Goal: Information Seeking & Learning: Learn about a topic

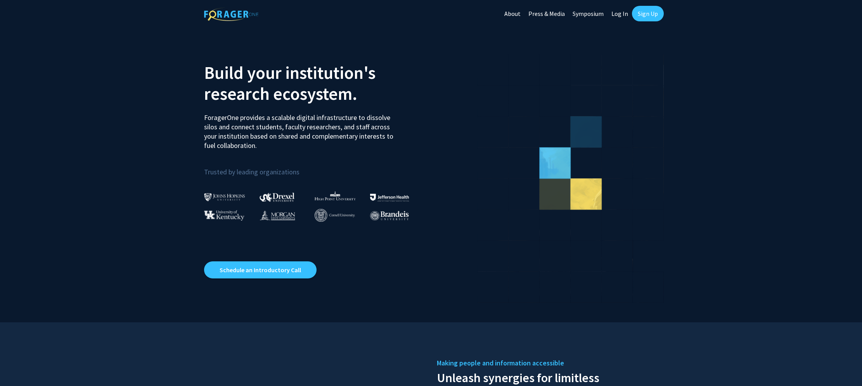
click at [620, 15] on link "Log In" at bounding box center [619, 13] width 24 height 27
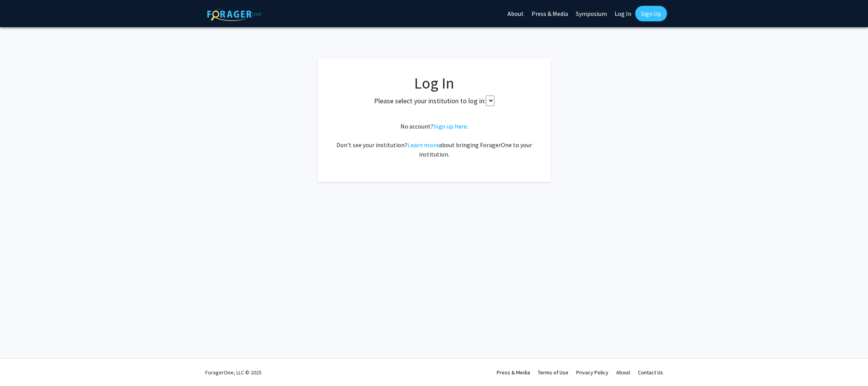
select select
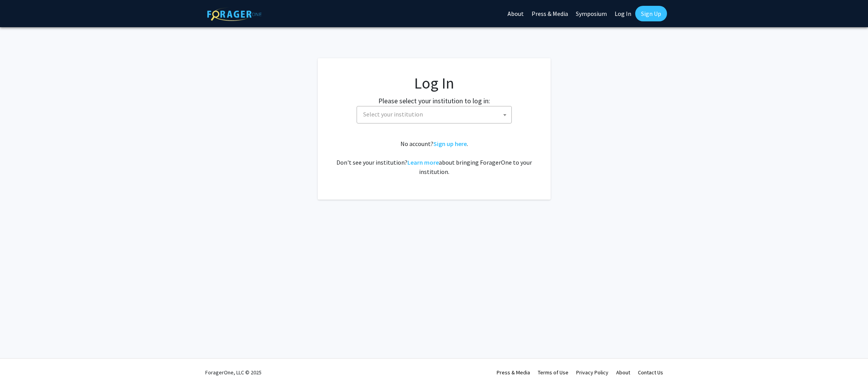
click at [457, 116] on span "Select your institution" at bounding box center [435, 114] width 151 height 16
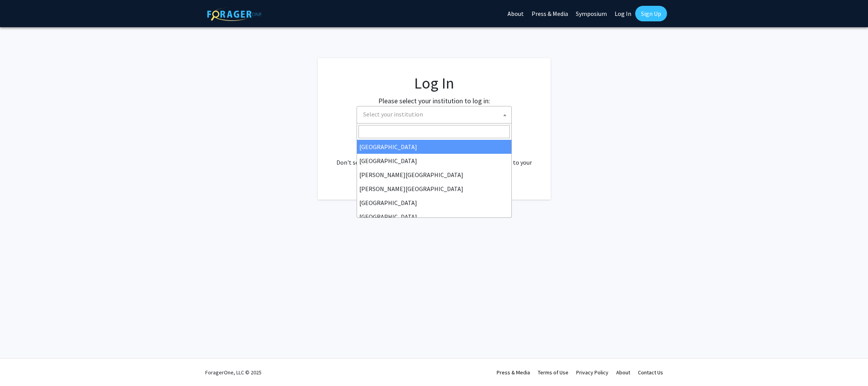
click at [504, 117] on span at bounding box center [505, 114] width 8 height 17
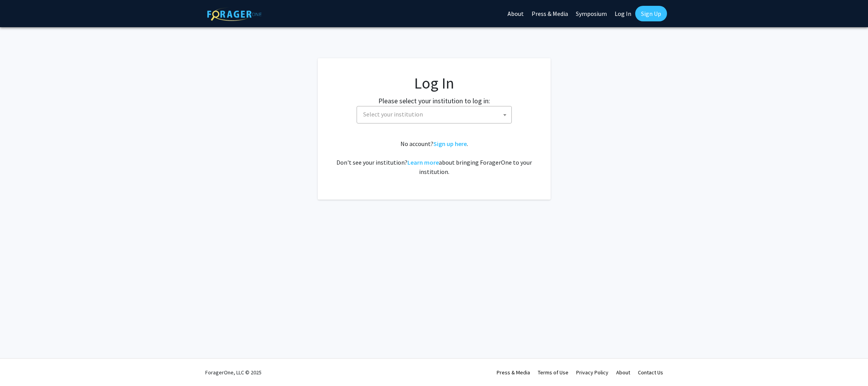
click at [504, 117] on span at bounding box center [505, 114] width 8 height 17
type input "[PERSON_NAME]"
select select "24"
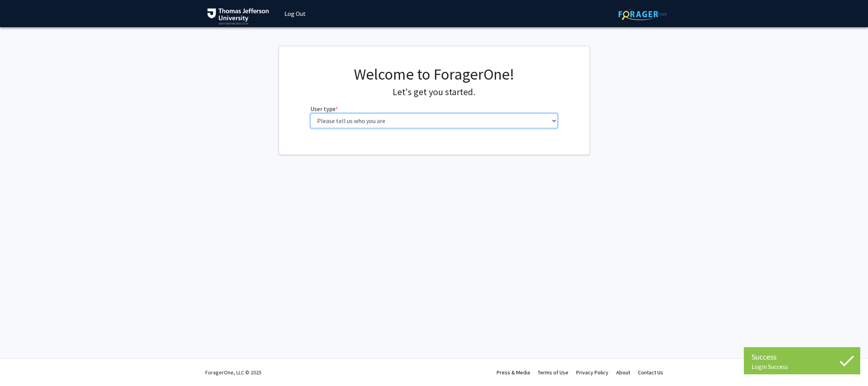
click at [436, 117] on select "Please tell us who you are Undergraduate Student Master's Student Doctoral Cand…" at bounding box center [433, 120] width 247 height 15
select select "3: doc"
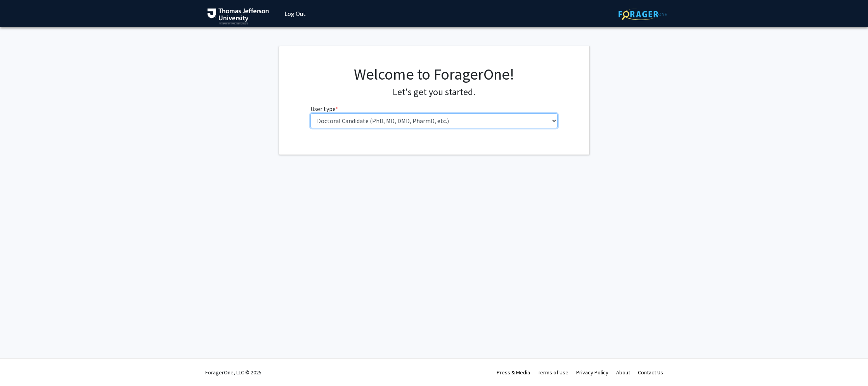
click at [310, 113] on select "Please tell us who you are Undergraduate Student Master's Student Doctoral Cand…" at bounding box center [433, 120] width 247 height 15
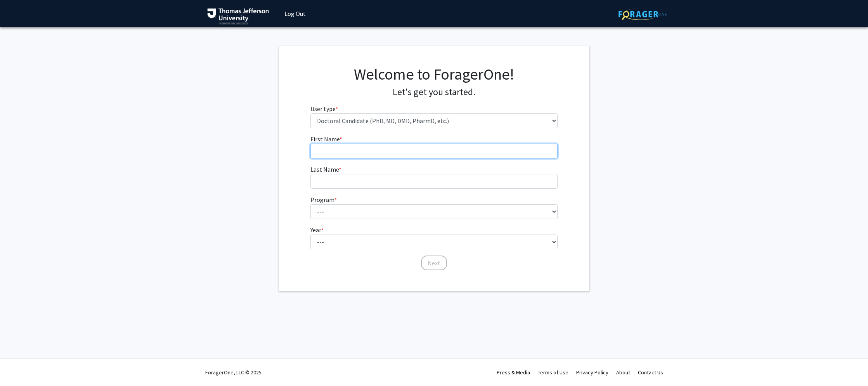
click at [421, 150] on input "First Name * required" at bounding box center [433, 151] width 247 height 15
type input "Max"
type input "Friedman"
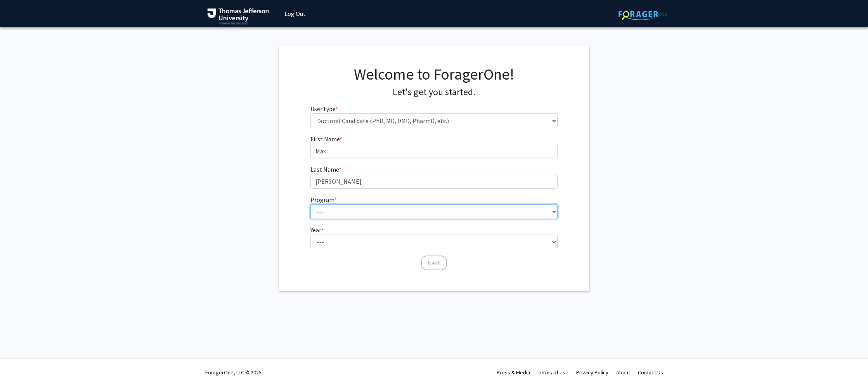
click at [403, 204] on select "--- Accelerated 3+3 BS in Health Sciences/Doctor of Occupational Therapy Accele…" at bounding box center [433, 211] width 247 height 15
select select "35: 815"
click at [310, 204] on select "--- Accelerated 3+3 BS in Health Sciences/Doctor of Occupational Therapy Accele…" at bounding box center [433, 211] width 247 height 15
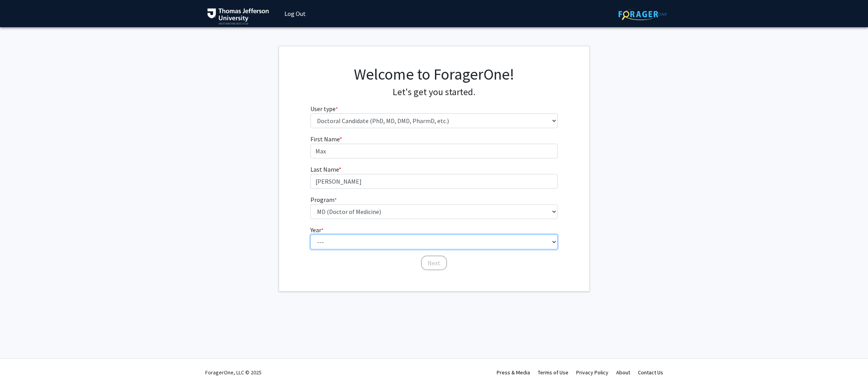
click at [358, 242] on select "--- First Year Second Year Third Year Fourth Year Fifth Year Sixth Year Seventh…" at bounding box center [433, 241] width 247 height 15
select select "1: first_year"
click at [310, 234] on select "--- First Year Second Year Third Year Fourth Year Fifth Year Sixth Year Seventh…" at bounding box center [433, 241] width 247 height 15
click at [441, 264] on button "Next" at bounding box center [434, 262] width 26 height 15
click at [344, 150] on span "No" at bounding box center [348, 148] width 11 height 9
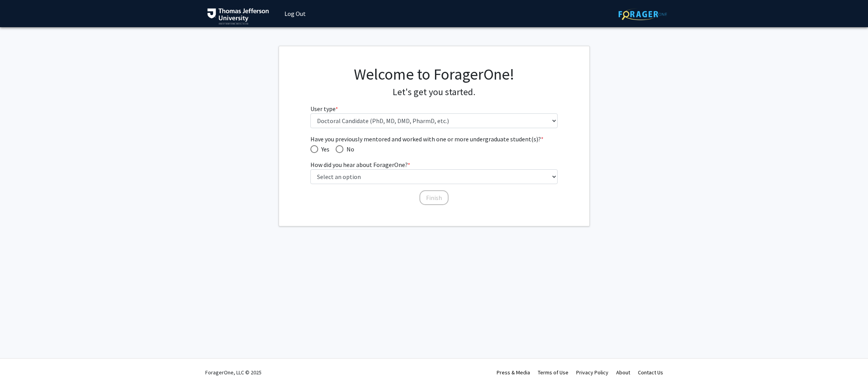
click at [343, 150] on input "No" at bounding box center [340, 149] width 8 height 8
radio input "true"
click at [394, 175] on select "Select an option Peer/student recommendation Faculty/staff recommendation Unive…" at bounding box center [433, 176] width 247 height 15
select select "2: faculty_recommendation"
click at [310, 169] on select "Select an option Peer/student recommendation Faculty/staff recommendation Unive…" at bounding box center [433, 176] width 247 height 15
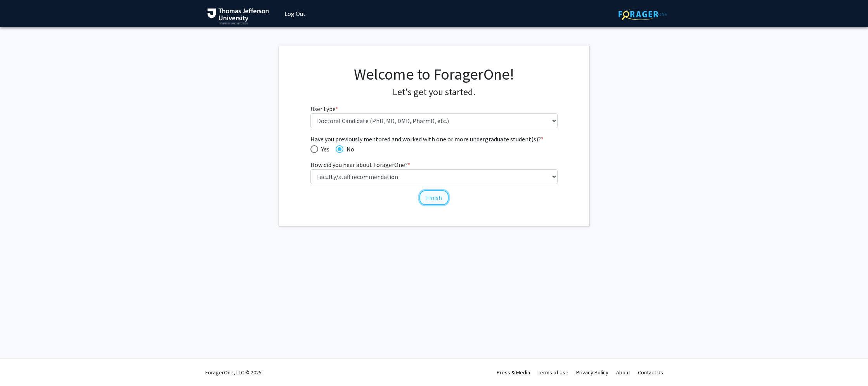
click at [431, 197] on button "Finish" at bounding box center [433, 197] width 29 height 15
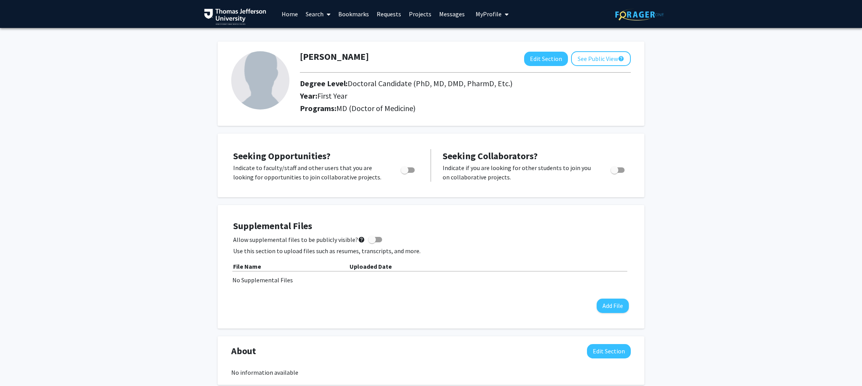
click at [314, 16] on link "Search" at bounding box center [318, 13] width 33 height 27
click at [329, 36] on span "Faculty/Staff" at bounding box center [330, 36] width 57 height 16
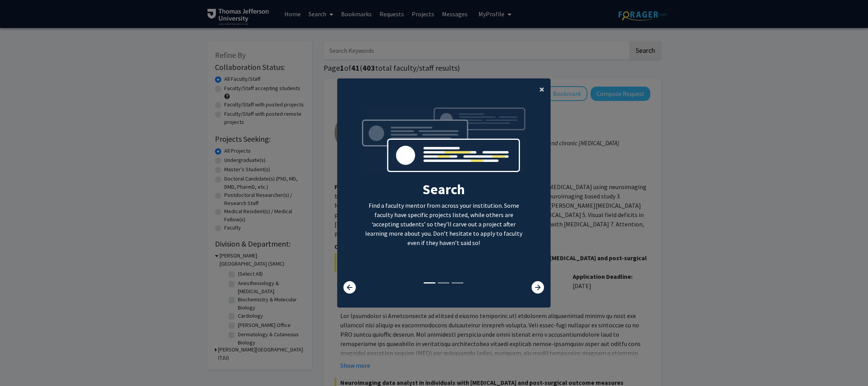
click at [539, 87] on span "×" at bounding box center [541, 89] width 5 height 12
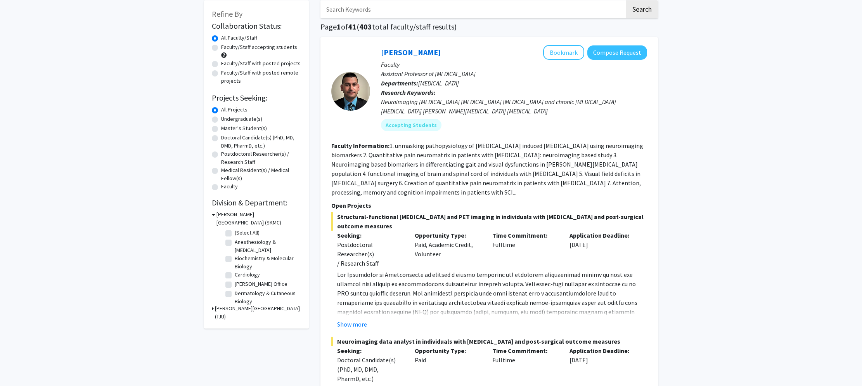
scroll to position [46, 0]
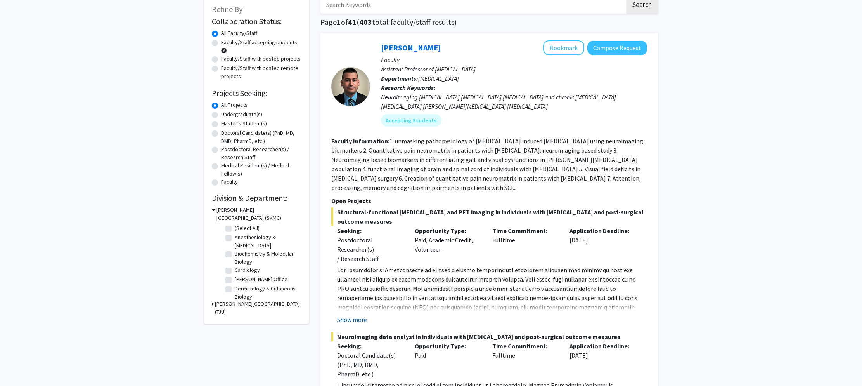
click at [354, 319] on button "Show more" at bounding box center [352, 319] width 30 height 9
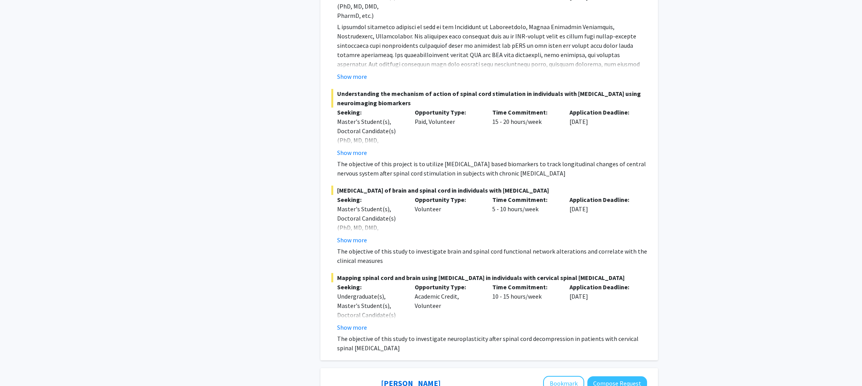
scroll to position [507, 0]
click at [358, 326] on button "Show more" at bounding box center [352, 326] width 30 height 9
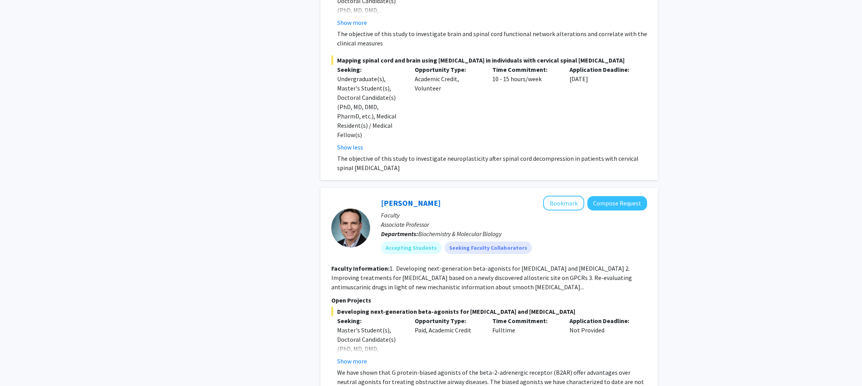
scroll to position [744, 0]
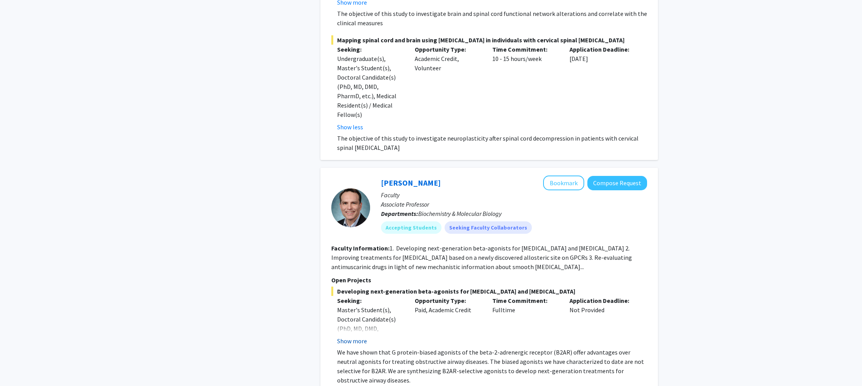
click at [360, 336] on button "Show more" at bounding box center [352, 340] width 30 height 9
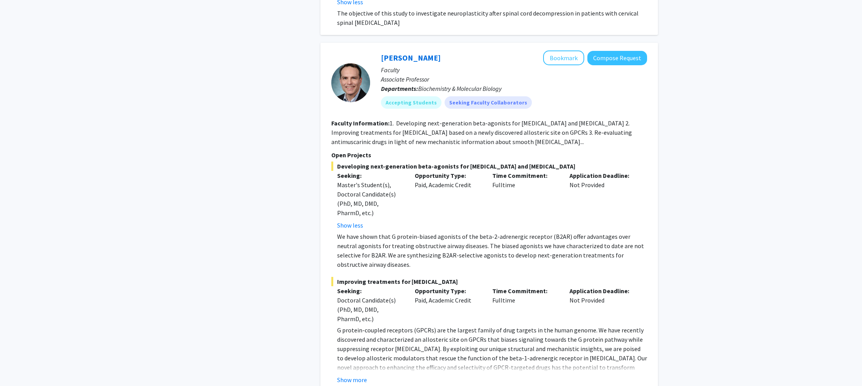
scroll to position [876, 0]
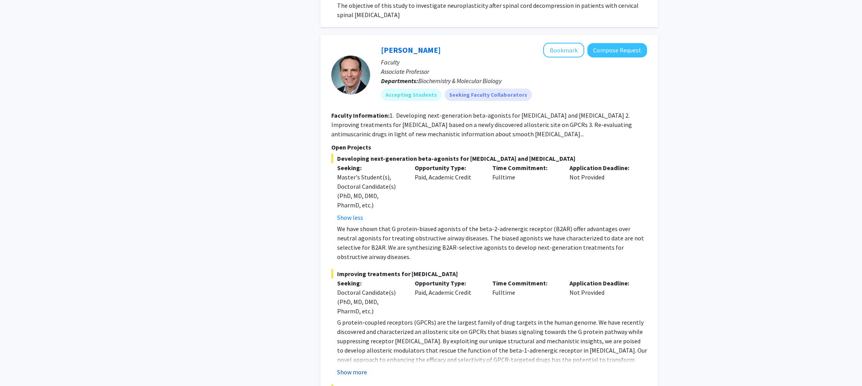
click at [359, 367] on button "Show more" at bounding box center [352, 371] width 30 height 9
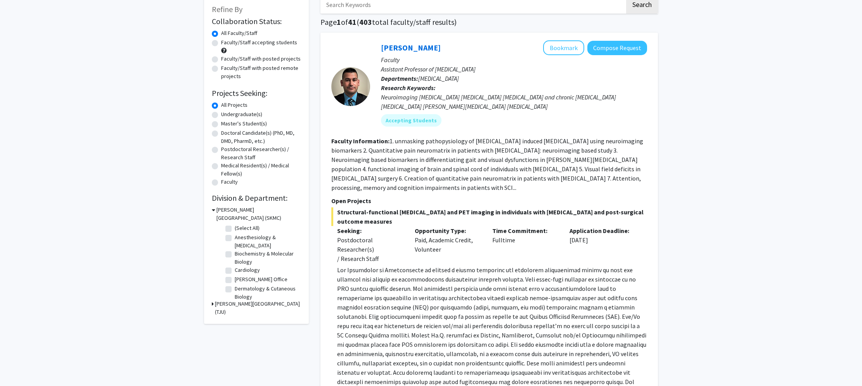
scroll to position [0, 0]
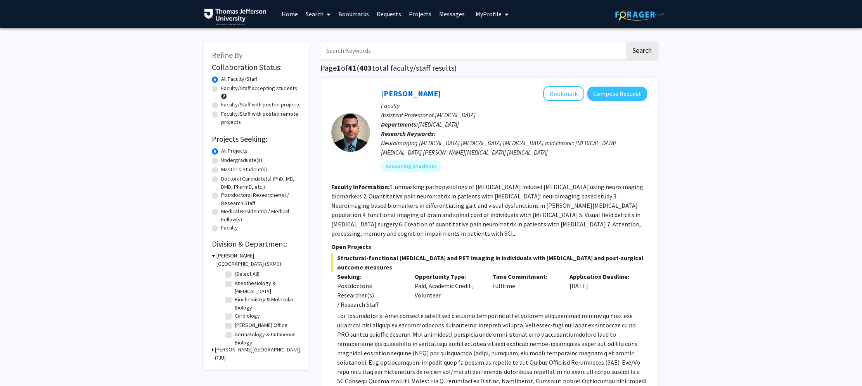
click at [221, 159] on label "Undergraduate(s)" at bounding box center [241, 160] width 41 height 8
click at [221, 159] on input "Undergraduate(s)" at bounding box center [223, 158] width 5 height 5
radio input "true"
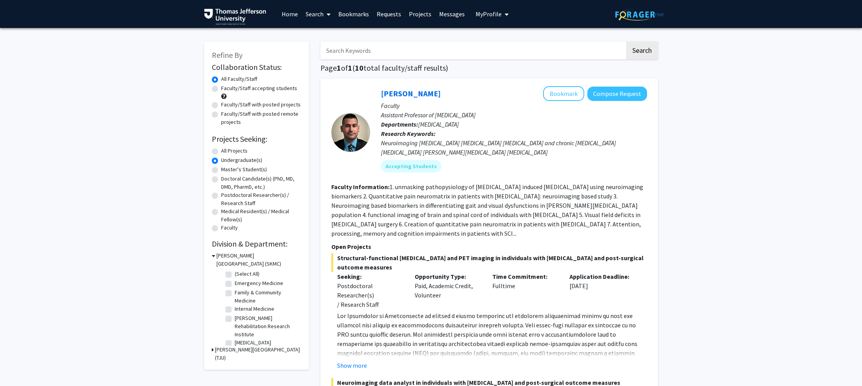
click at [219, 167] on div "Master's Student(s)" at bounding box center [256, 169] width 89 height 9
click at [221, 170] on label "Master's Student(s)" at bounding box center [244, 169] width 46 height 8
click at [221, 170] on input "Master's Student(s)" at bounding box center [223, 167] width 5 height 5
radio input "true"
click at [218, 159] on div "Undergraduate(s)" at bounding box center [256, 160] width 89 height 9
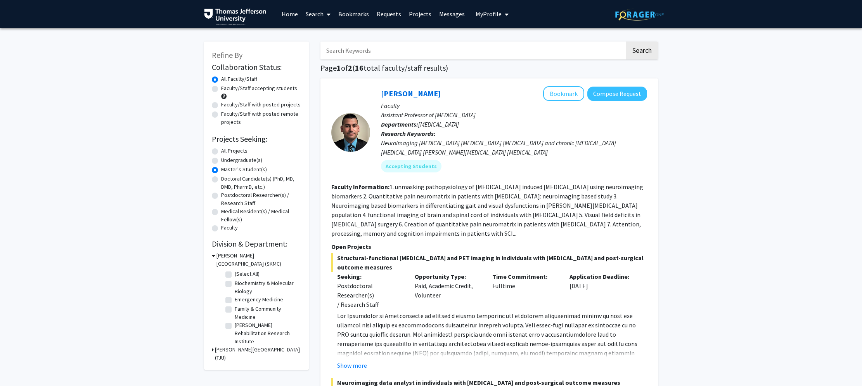
click at [221, 158] on label "Undergraduate(s)" at bounding box center [241, 160] width 41 height 8
click at [221, 158] on input "Undergraduate(s)" at bounding box center [223, 158] width 5 height 5
radio input "true"
click at [363, 363] on button "Show more" at bounding box center [352, 364] width 30 height 9
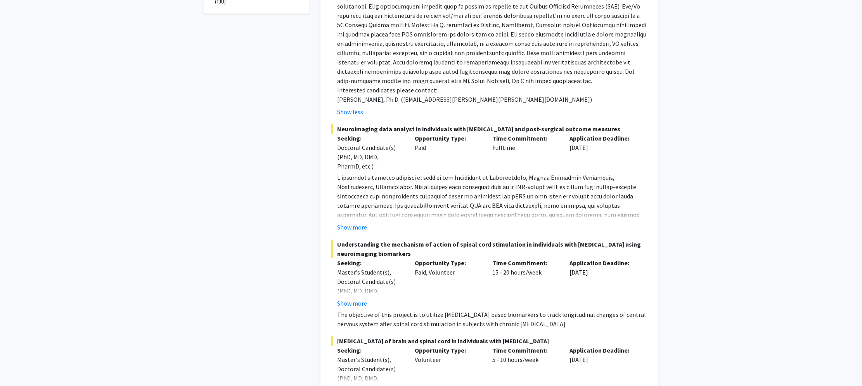
scroll to position [386, 0]
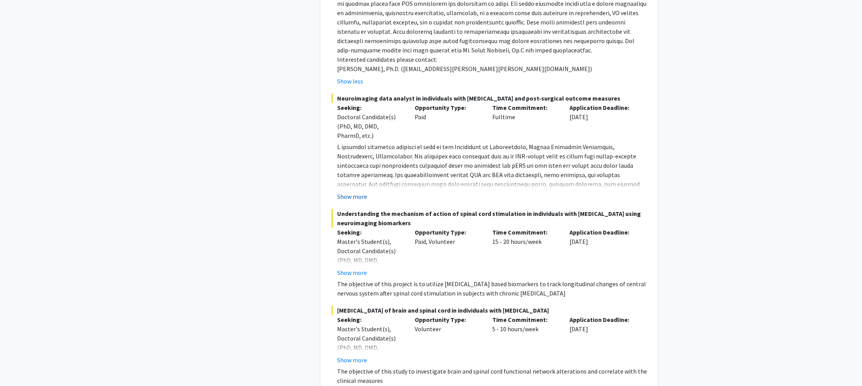
click at [361, 200] on button "Show more" at bounding box center [352, 196] width 30 height 9
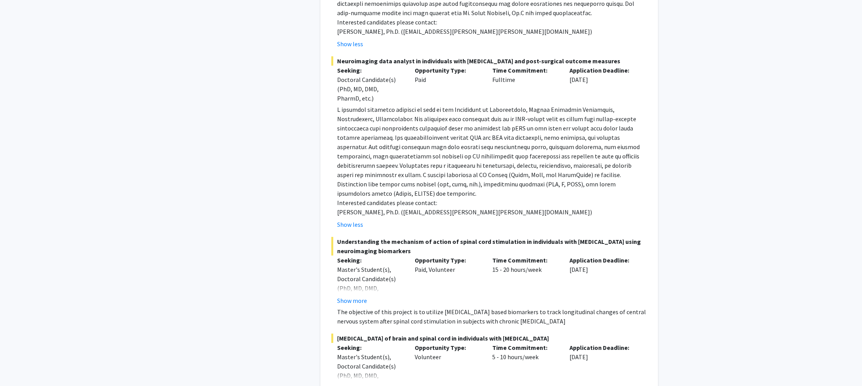
scroll to position [424, 0]
click at [361, 306] on p "The objective of this project is to utilize MRI based biomarkers to track longi…" at bounding box center [492, 315] width 310 height 19
click at [362, 295] on button "Show more" at bounding box center [352, 299] width 30 height 9
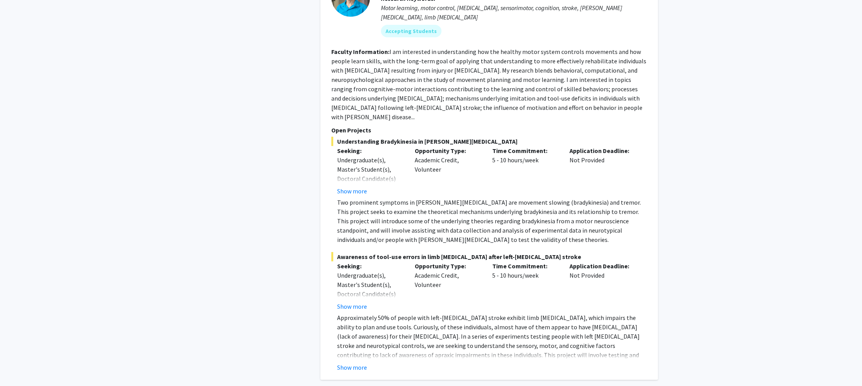
scroll to position [1024, 0]
click at [361, 362] on button "Show more" at bounding box center [352, 366] width 30 height 9
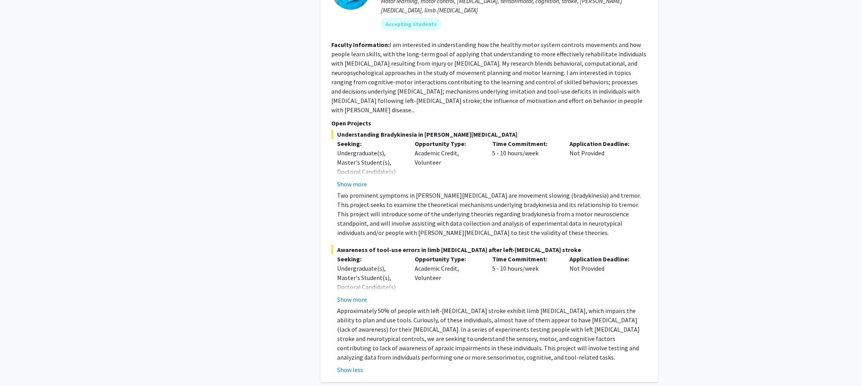
scroll to position [1038, 0]
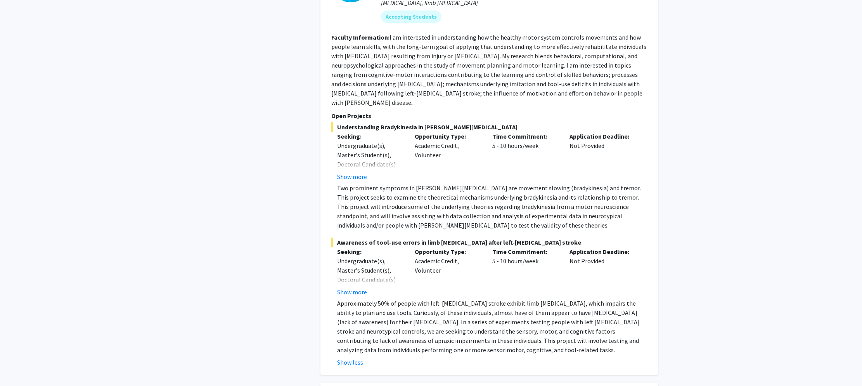
click at [356, 287] on button "Show more" at bounding box center [352, 291] width 30 height 9
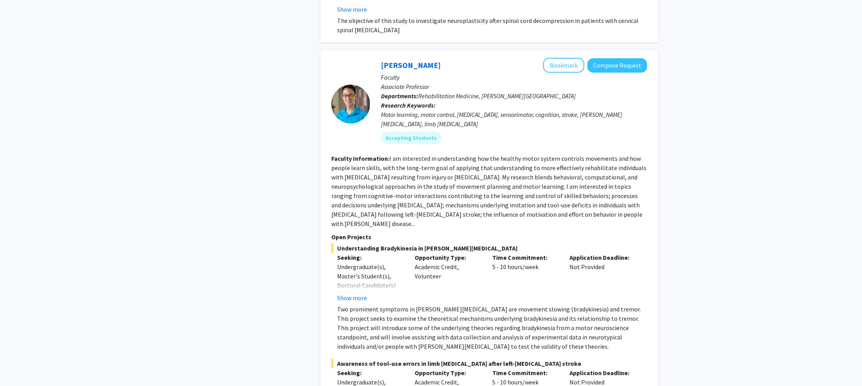
scroll to position [904, 0]
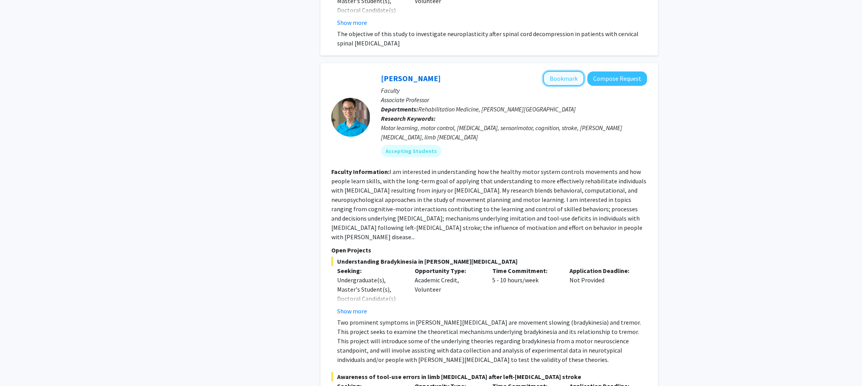
click at [570, 71] on button "Bookmark" at bounding box center [563, 78] width 41 height 15
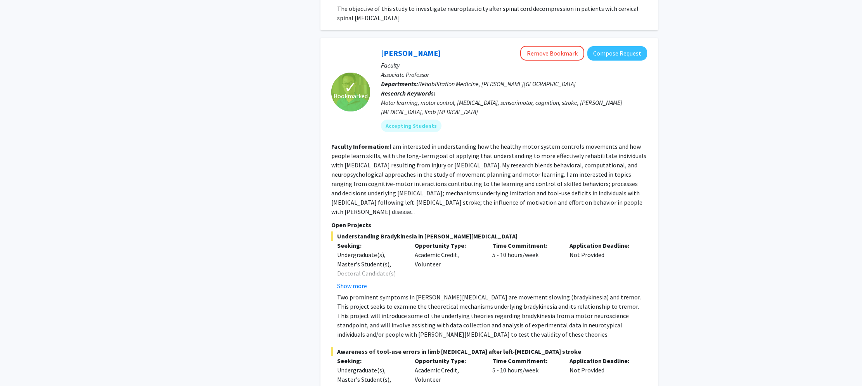
scroll to position [927, 0]
click at [355, 283] on button "Show more" at bounding box center [352, 287] width 30 height 9
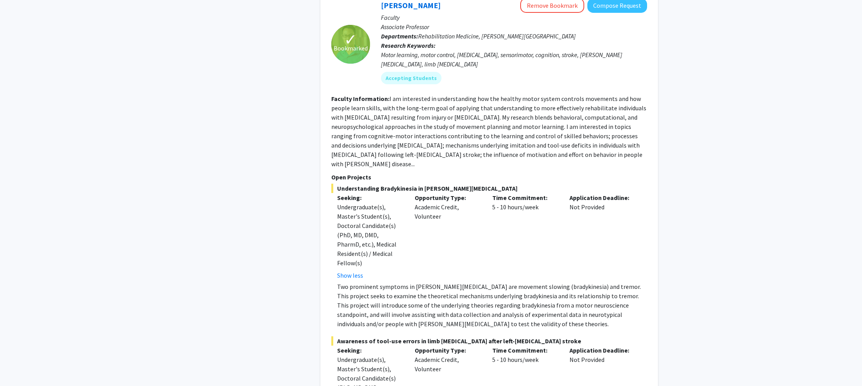
scroll to position [980, 0]
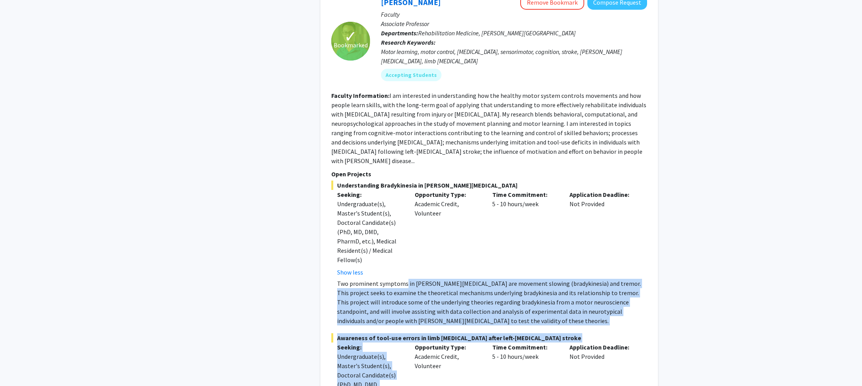
drag, startPoint x: 402, startPoint y: 363, endPoint x: 427, endPoint y: 272, distance: 95.0
click at [405, 249] on fg-project-list "Understanding Bradykinesia in Parkinson's Disease Seeking: Undergraduate(s), Ma…" at bounding box center [489, 339] width 316 height 319
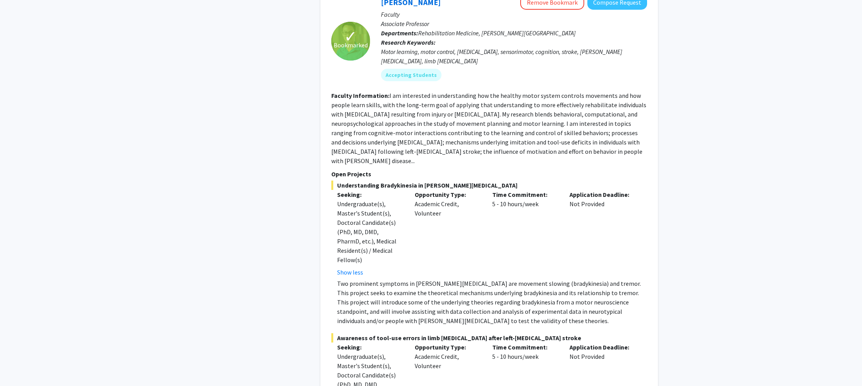
drag, startPoint x: 505, startPoint y: 350, endPoint x: 518, endPoint y: 352, distance: 13.5
click at [505, 350] on div "Time Commitment: 5 - 10 hours/week" at bounding box center [525, 385] width 78 height 87
drag, startPoint x: 526, startPoint y: 355, endPoint x: 531, endPoint y: 245, distance: 109.9
click at [531, 244] on fg-project-list "Understanding Bradykinesia in Parkinson's Disease Seeking: Undergraduate(s), Ma…" at bounding box center [489, 339] width 316 height 319
click at [619, 342] on div "Application Deadline: Not Provided" at bounding box center [603, 385] width 78 height 87
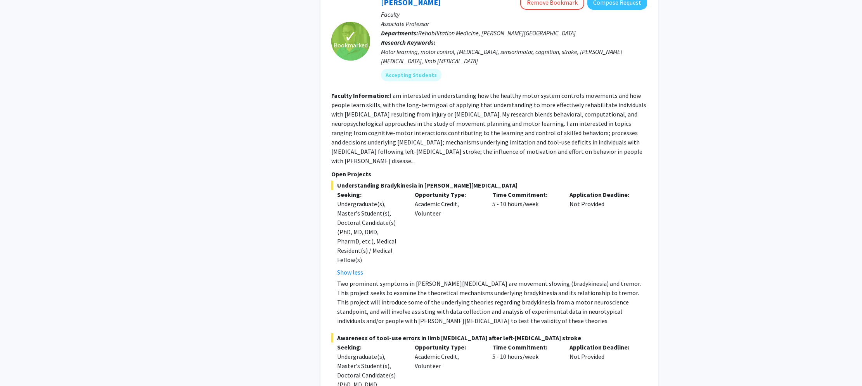
drag, startPoint x: 657, startPoint y: 358, endPoint x: 438, endPoint y: 102, distance: 335.9
click at [439, 103] on div "✓ Bookmarked Aaron Wong Remove Bookmark Compose Request Faculty Associate Profe…" at bounding box center [488, 247] width 337 height 520
click at [438, 103] on fg-read-more "I am interested in understanding how the healthy motor system controls movement…" at bounding box center [488, 128] width 315 height 73
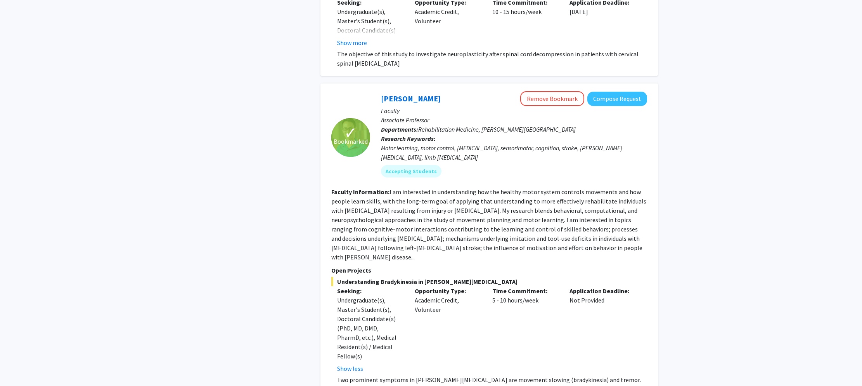
scroll to position [878, 0]
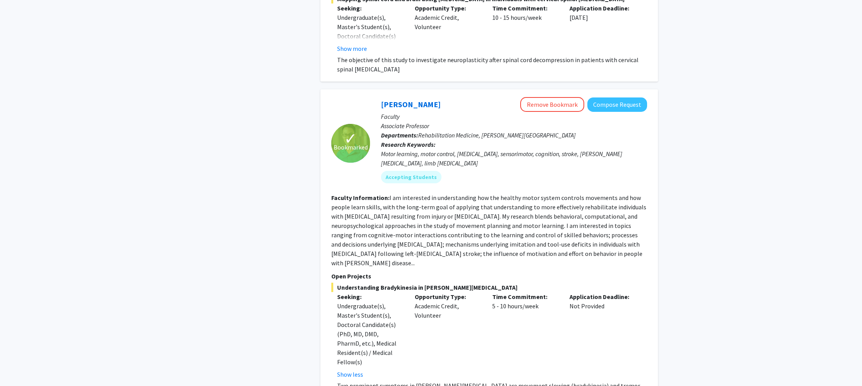
click at [656, 221] on div "✓ Bookmarked Aaron Wong Remove Bookmark Compose Request Faculty Associate Profe…" at bounding box center [488, 349] width 337 height 520
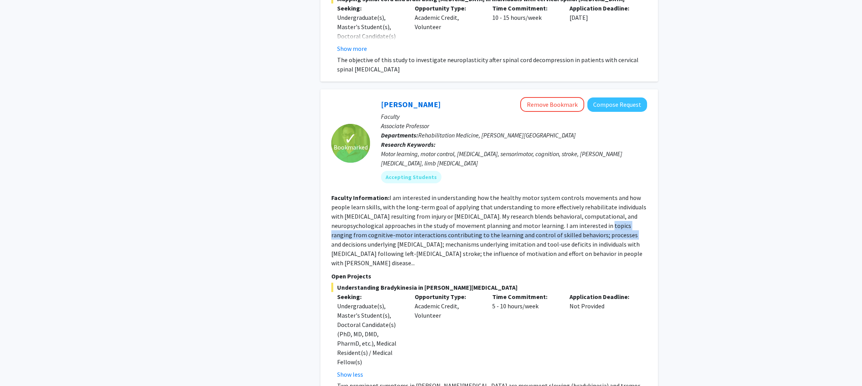
click at [581, 211] on section "Faculty Information: I am interested in understanding how the healthy motor sys…" at bounding box center [489, 230] width 316 height 74
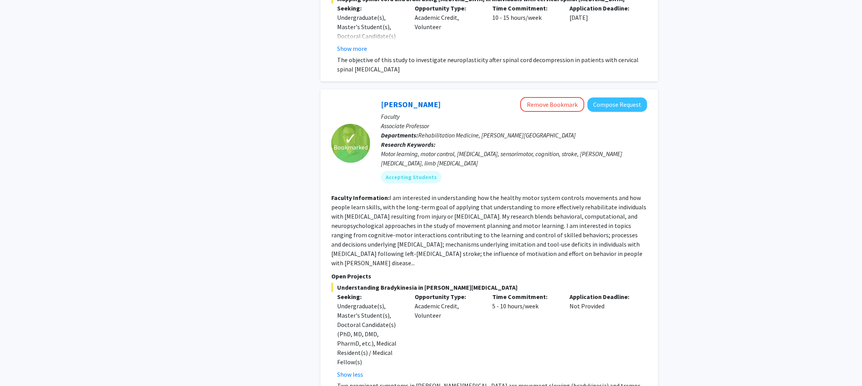
drag, startPoint x: 641, startPoint y: 235, endPoint x: 328, endPoint y: 178, distance: 318.0
click at [328, 178] on div "✓ Bookmarked Aaron Wong Remove Bookmark Compose Request Faculty Associate Profe…" at bounding box center [488, 349] width 337 height 520
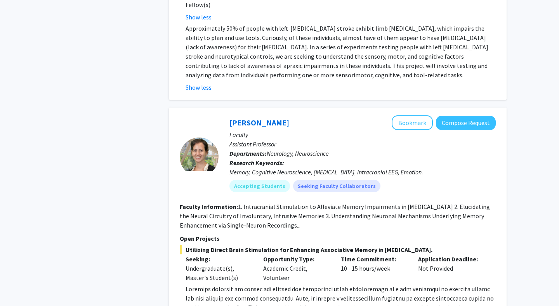
scroll to position [1413, 0]
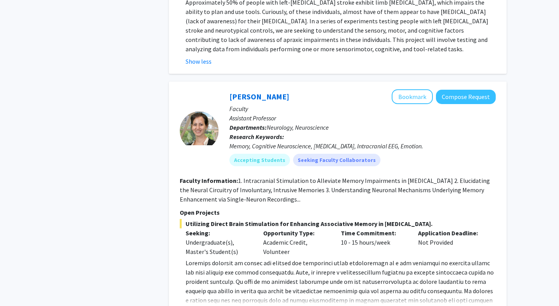
click at [199, 308] on button "Show more" at bounding box center [200, 312] width 30 height 9
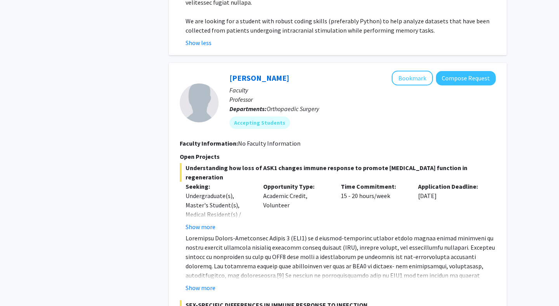
scroll to position [1769, 0]
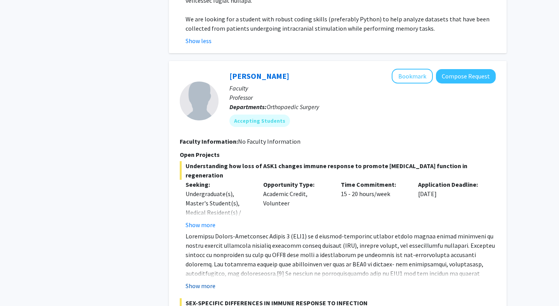
click at [207, 281] on button "Show more" at bounding box center [200, 285] width 30 height 9
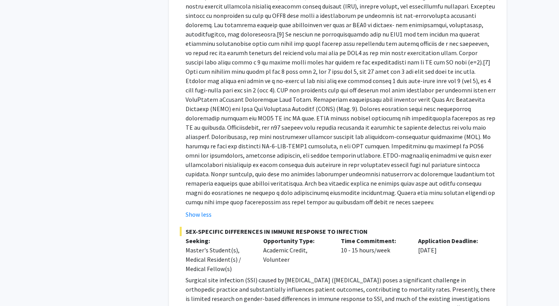
scroll to position [2009, 0]
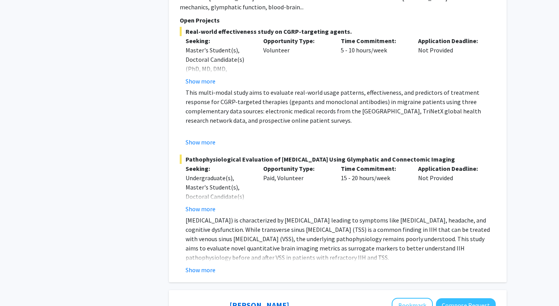
scroll to position [2566, 0]
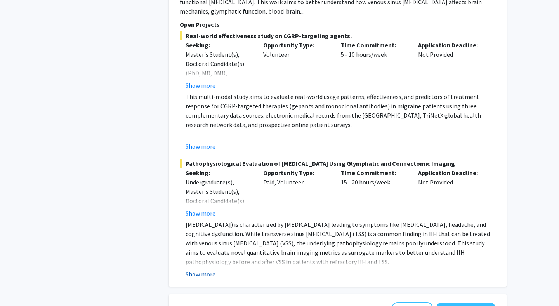
click at [204, 269] on button "Show more" at bounding box center [200, 273] width 30 height 9
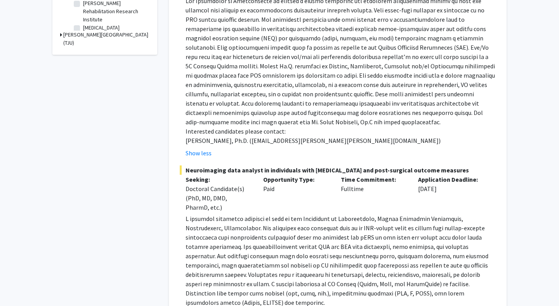
scroll to position [0, 0]
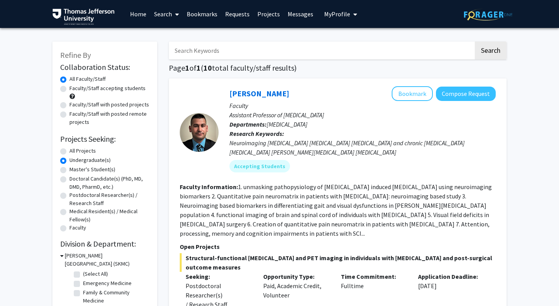
click at [69, 159] on label "Undergraduate(s)" at bounding box center [89, 160] width 41 height 8
click at [69, 159] on input "Undergraduate(s)" at bounding box center [71, 158] width 5 height 5
click at [69, 161] on label "Undergraduate(s)" at bounding box center [89, 160] width 41 height 8
click at [69, 161] on input "Undergraduate(s)" at bounding box center [71, 158] width 5 height 5
click at [69, 90] on label "Faculty/Staff accepting students" at bounding box center [107, 88] width 76 height 8
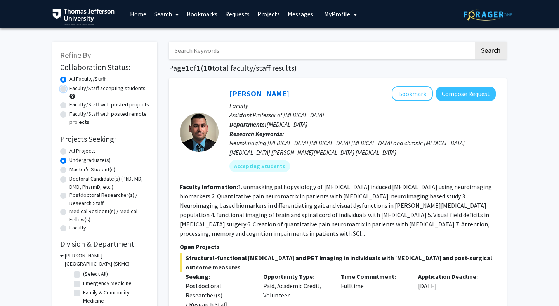
click at [69, 89] on input "Faculty/Staff accepting students" at bounding box center [71, 86] width 5 height 5
radio input "true"
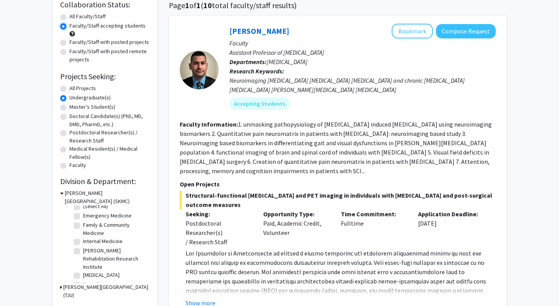
scroll to position [3, 0]
click at [83, 243] on label "Internal Medicine" at bounding box center [103, 243] width 40 height 8
click at [83, 243] on input "Internal Medicine" at bounding box center [85, 241] width 5 height 5
checkbox input "true"
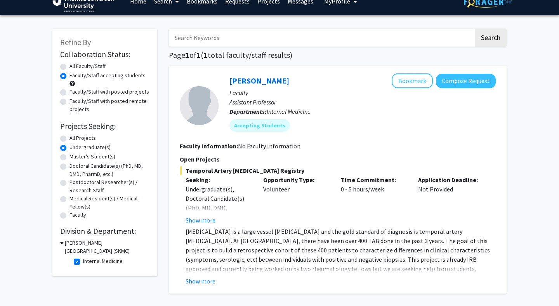
scroll to position [13, 0]
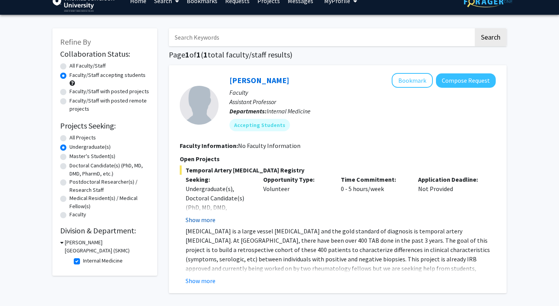
click at [212, 220] on button "Show more" at bounding box center [200, 219] width 30 height 9
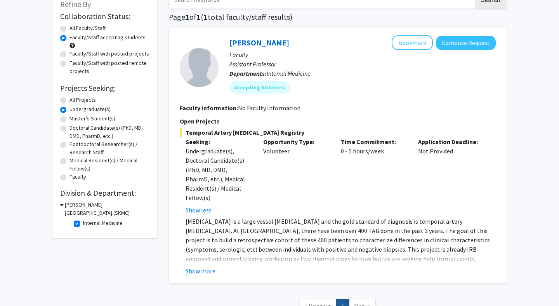
scroll to position [53, 0]
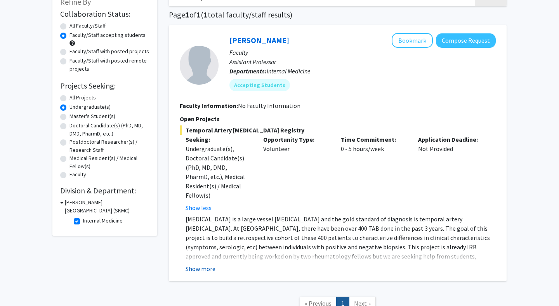
click at [209, 264] on button "Show more" at bounding box center [200, 268] width 30 height 9
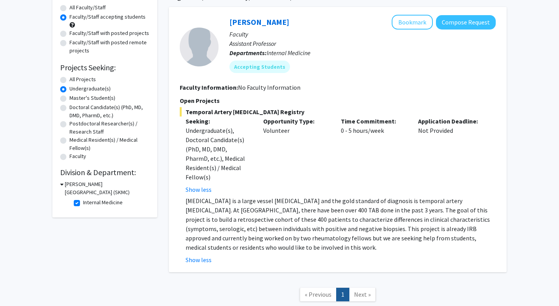
scroll to position [105, 0]
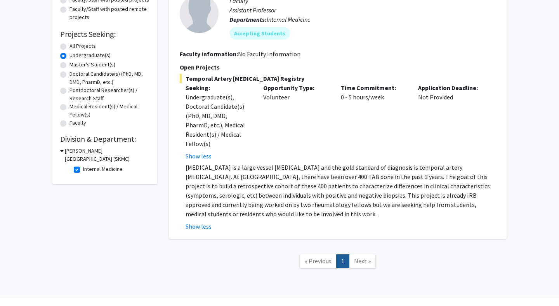
click at [365, 257] on span "Next »" at bounding box center [362, 261] width 17 height 8
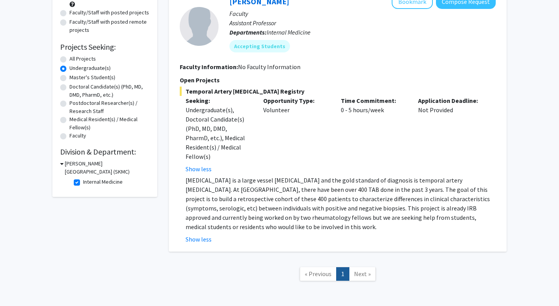
scroll to position [93, 0]
click at [361, 269] on span "Next »" at bounding box center [362, 273] width 17 height 8
click at [313, 269] on span "« Previous" at bounding box center [318, 273] width 27 height 8
checkbox input "false"
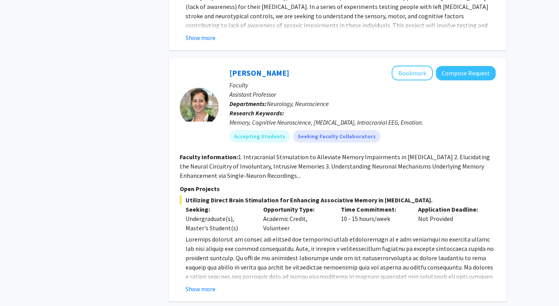
scroll to position [1159, 0]
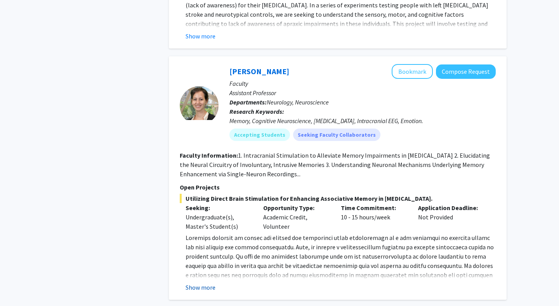
click at [205, 282] on button "Show more" at bounding box center [200, 286] width 30 height 9
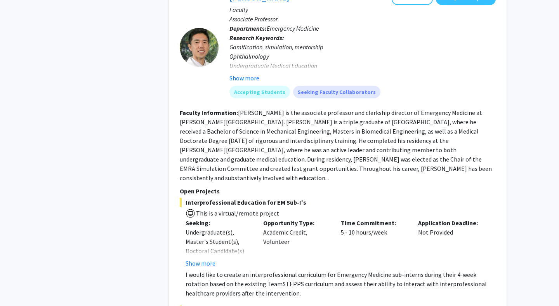
scroll to position [2385, 0]
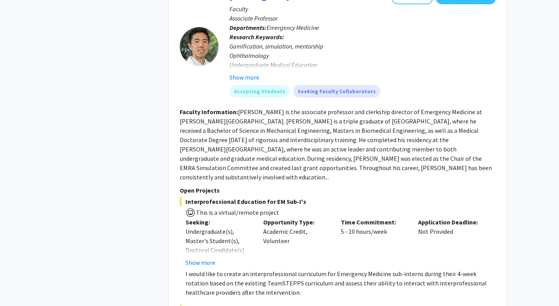
click at [406, 171] on section "Faculty Information: Dr. Zhang is the associate professor and clerkship directo…" at bounding box center [338, 144] width 316 height 74
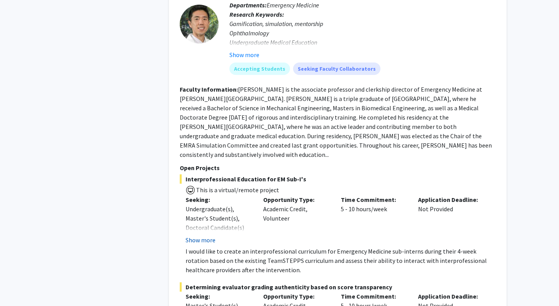
click at [189, 235] on button "Show more" at bounding box center [200, 239] width 30 height 9
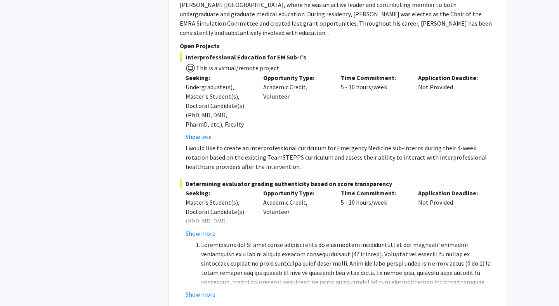
scroll to position [2529, 0]
click at [200, 289] on button "Show more" at bounding box center [200, 293] width 30 height 9
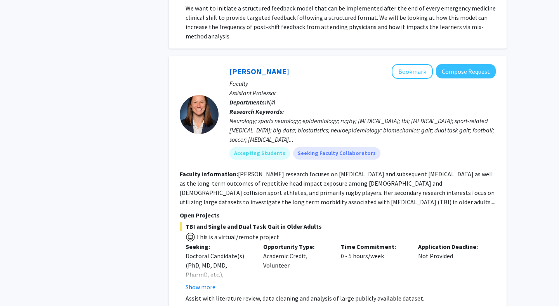
scroll to position [3115, 0]
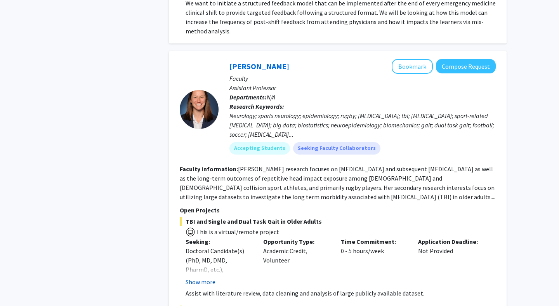
click at [210, 277] on button "Show more" at bounding box center [200, 281] width 30 height 9
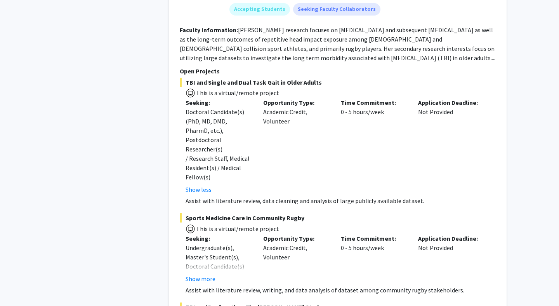
scroll to position [3259, 0]
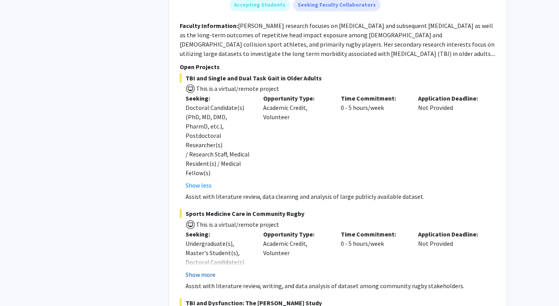
click at [204, 270] on button "Show more" at bounding box center [200, 274] width 30 height 9
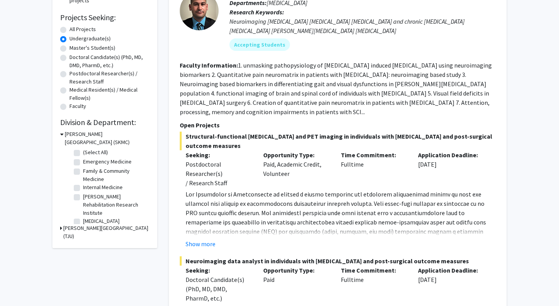
scroll to position [0, 0]
